Goal: Register for event/course

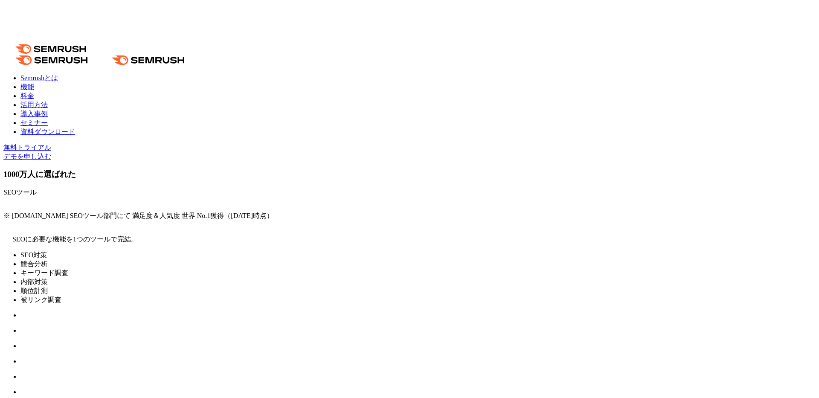
scroll to position [72, 0]
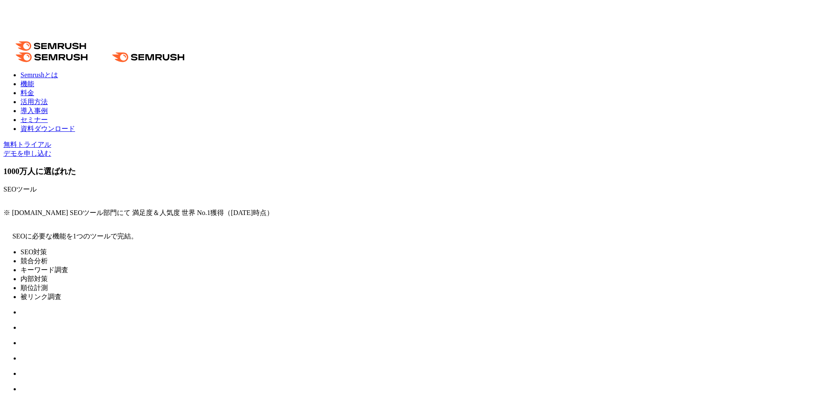
click at [48, 116] on link "セミナー" at bounding box center [33, 119] width 27 height 7
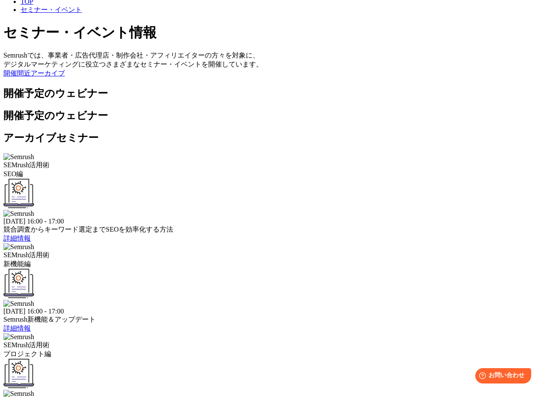
scroll to position [138, 0]
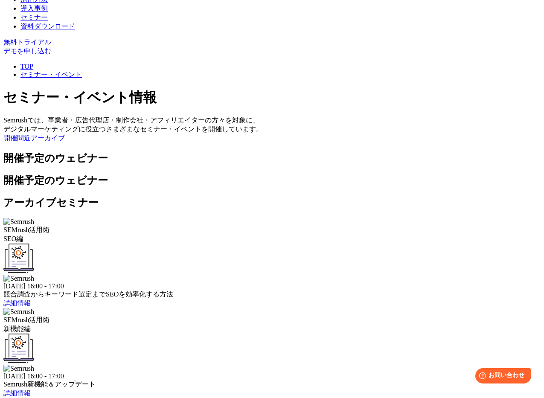
drag, startPoint x: 413, startPoint y: 264, endPoint x: 424, endPoint y: 238, distance: 27.7
click at [419, 256] on div "SEMrush活用術 SEO編 2025年9月4日 (木) 16:00 - 17:00 競合調査からキーワード選定までSEOを効率化する方法 詳細情報 SEM…" at bounding box center [271, 353] width 537 height 270
click at [31, 390] on span "詳細情報" at bounding box center [16, 393] width 27 height 7
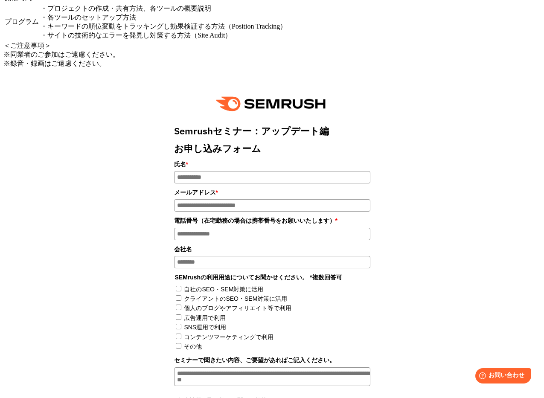
scroll to position [617, 0]
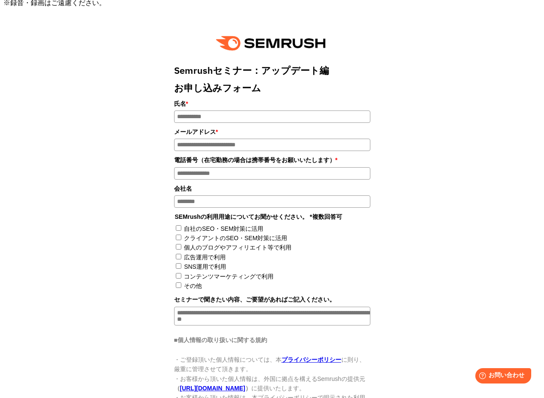
drag, startPoint x: 130, startPoint y: 223, endPoint x: 164, endPoint y: 226, distance: 34.3
copy td "プログラム"
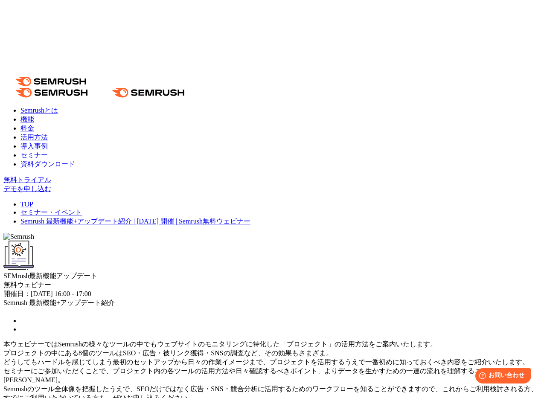
click at [82, 209] on link "セミナー・イベント" at bounding box center [50, 212] width 61 height 7
